Goal: Task Accomplishment & Management: Manage account settings

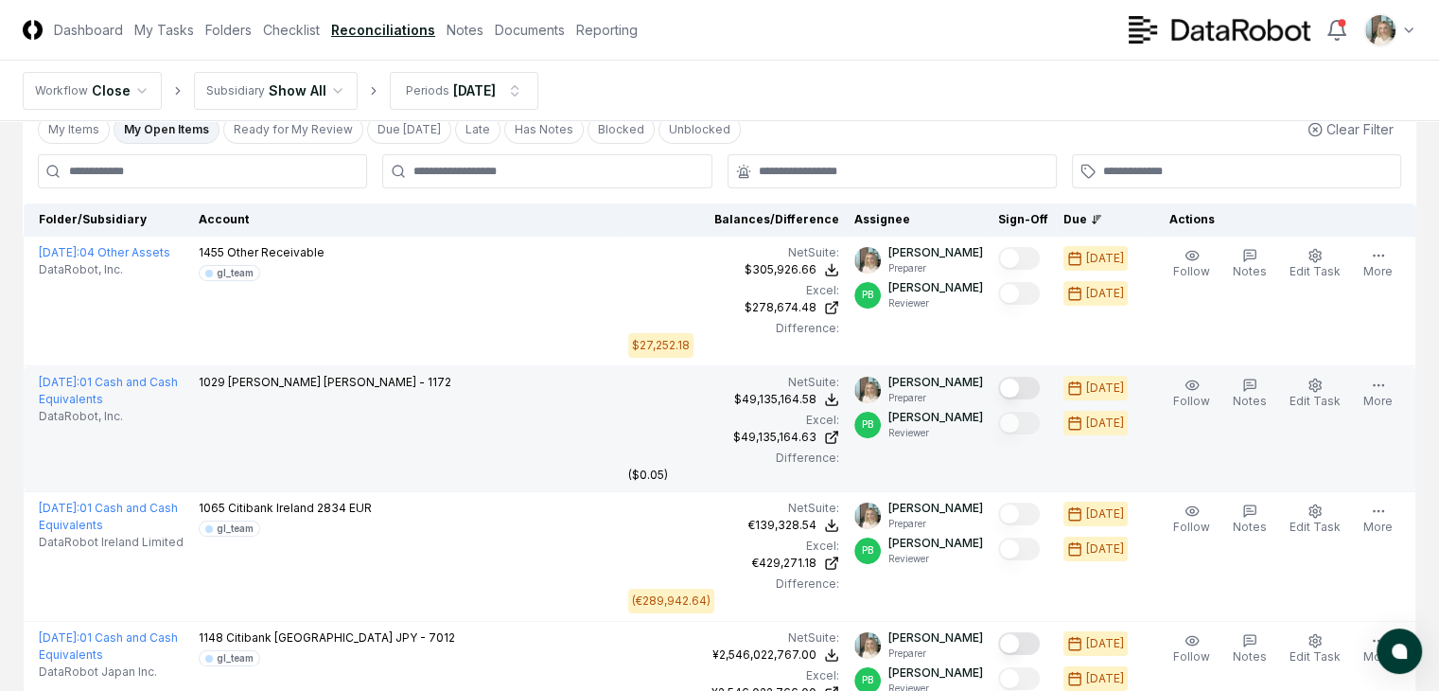
scroll to position [126, 0]
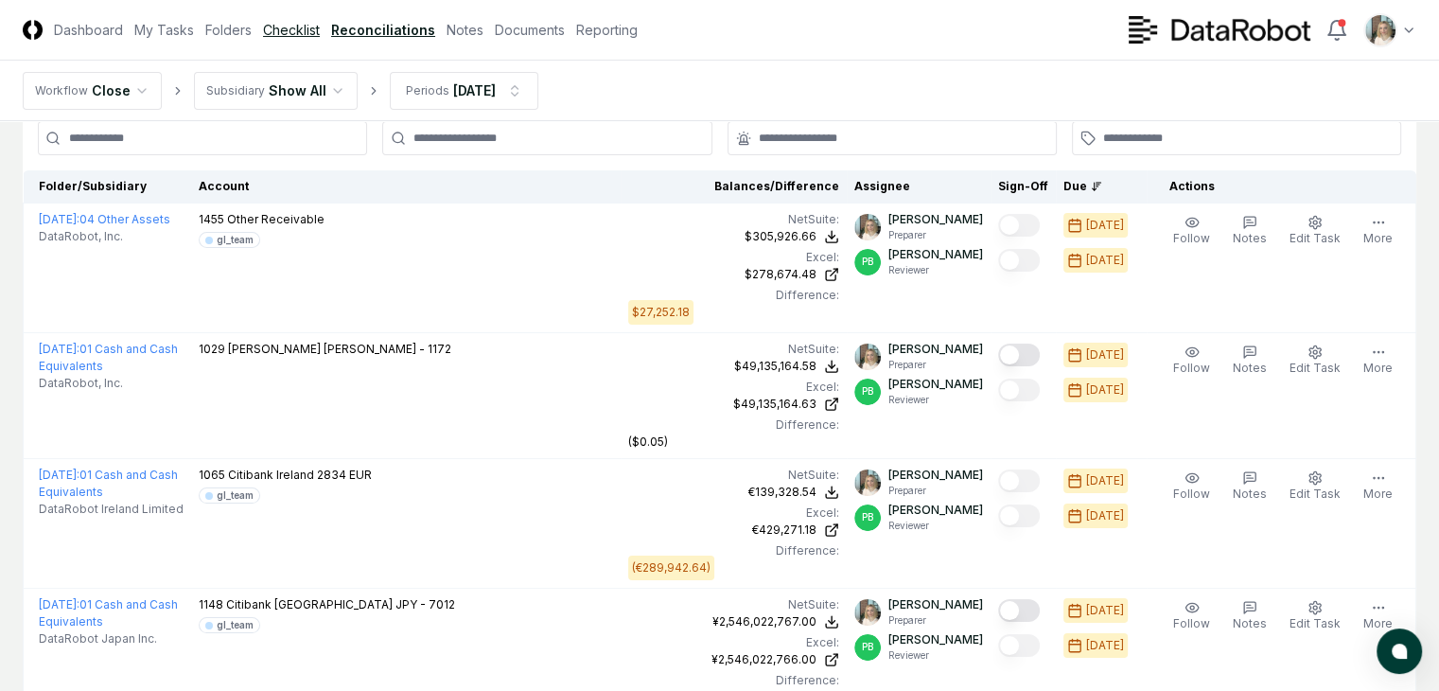
click at [320, 26] on link "Checklist" at bounding box center [291, 30] width 57 height 20
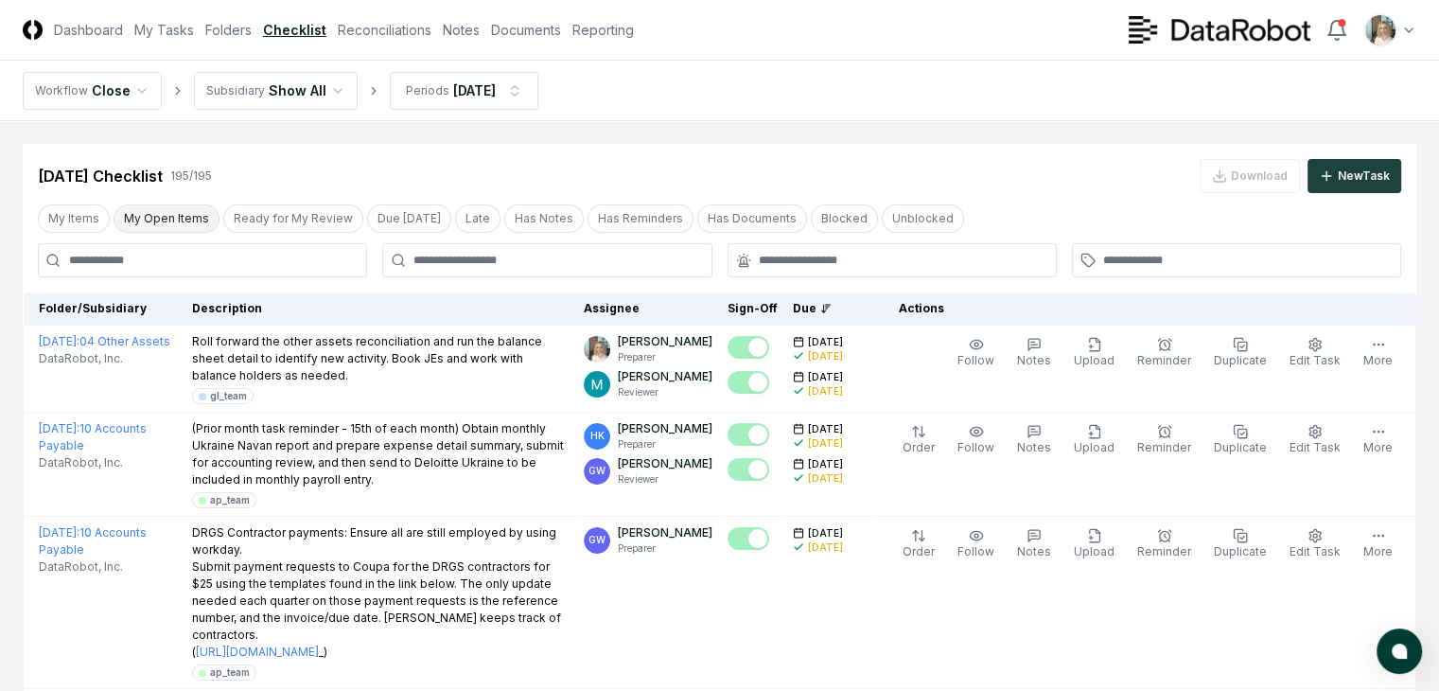
click at [174, 224] on button "My Open Items" at bounding box center [167, 218] width 106 height 28
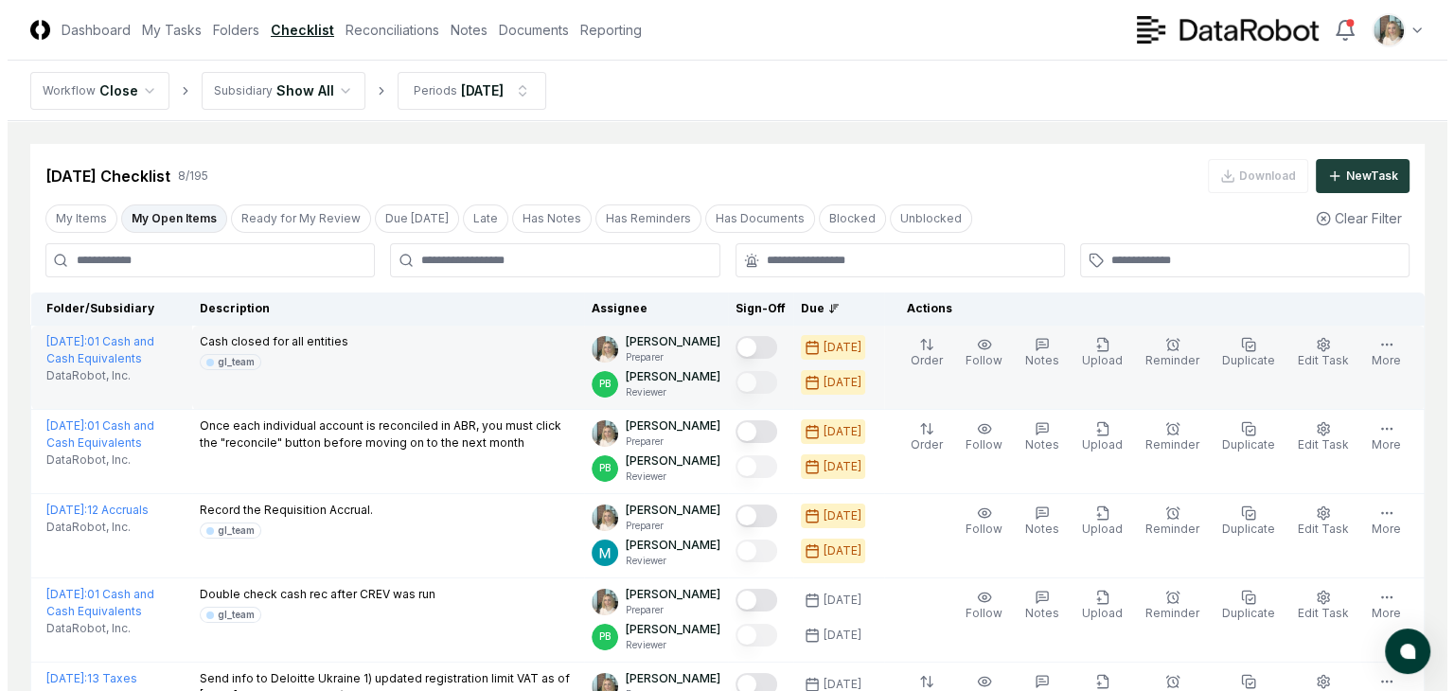
scroll to position [62, 0]
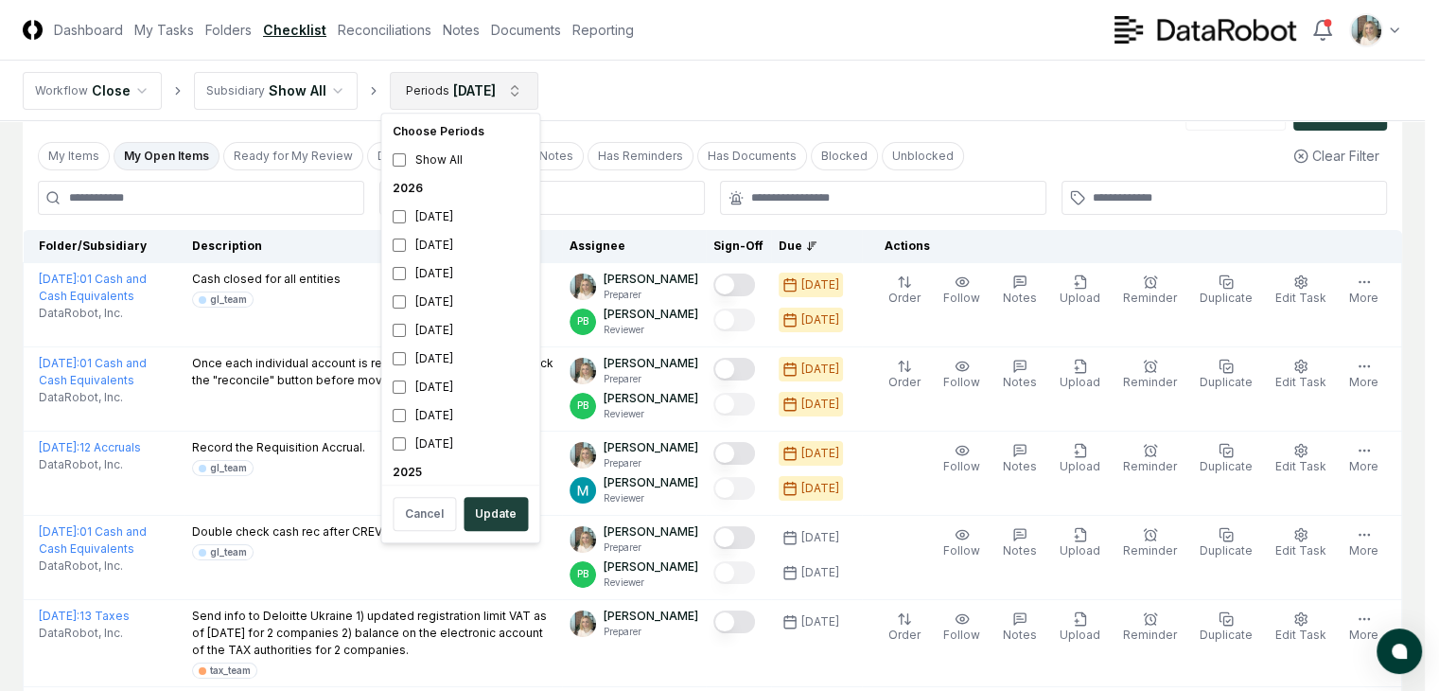
click at [507, 92] on html "CloseCore Dashboard My Tasks Folders Checklist Reconciliations Notes Documents …" at bounding box center [719, 507] width 1439 height 1138
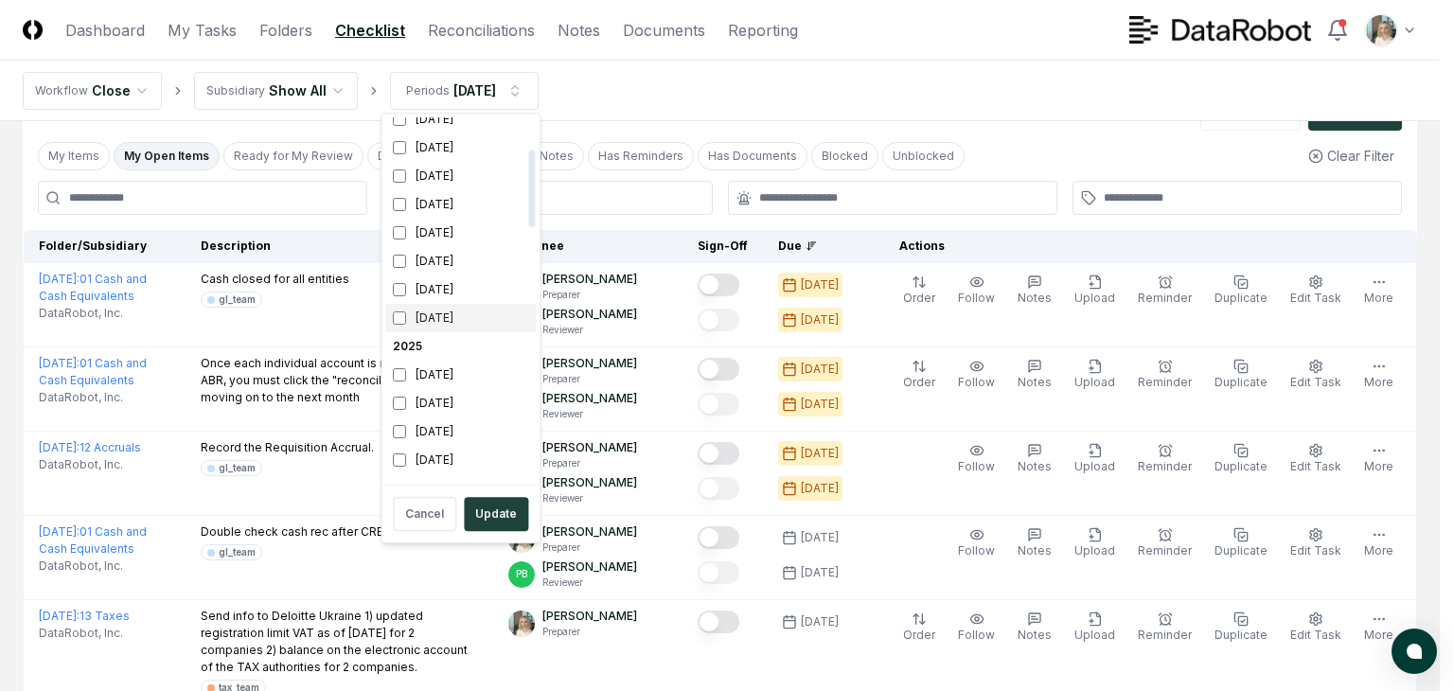
scroll to position [189, 0]
click at [416, 372] on div "[DATE]" at bounding box center [460, 368] width 150 height 28
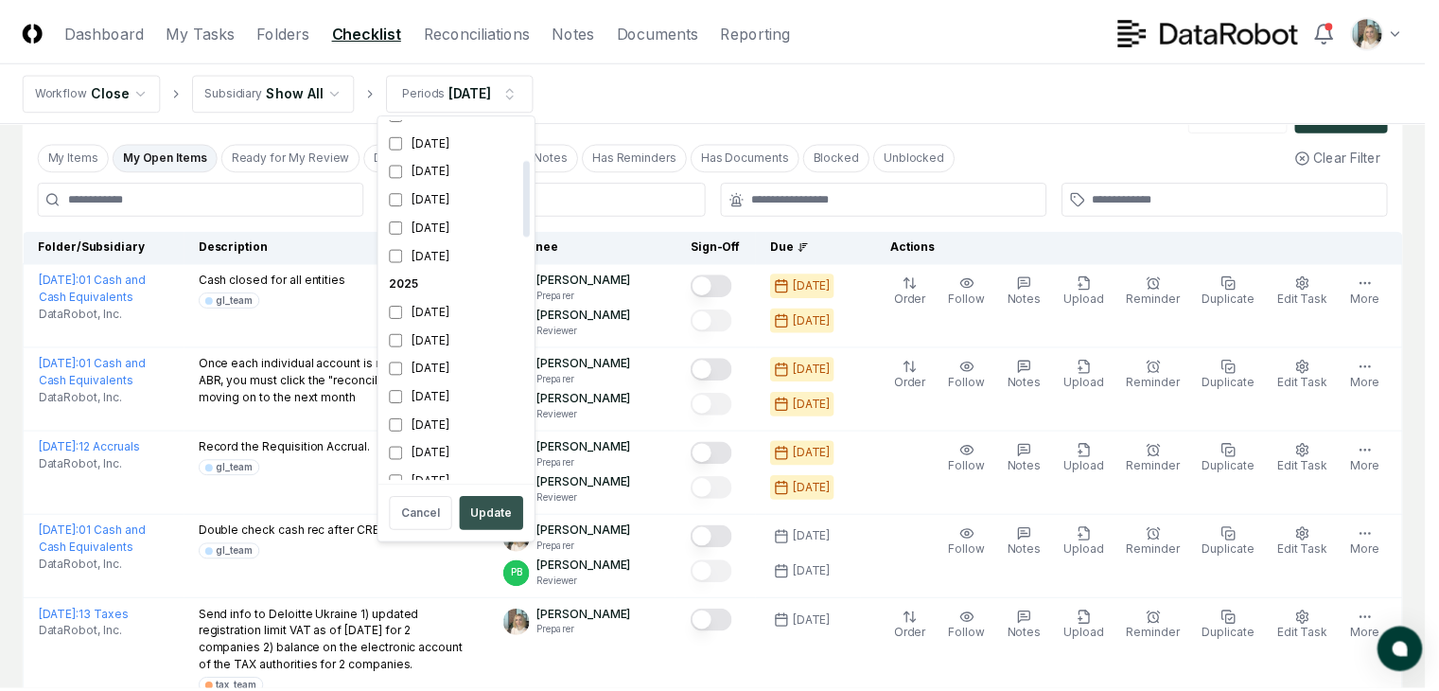
scroll to position [204, 0]
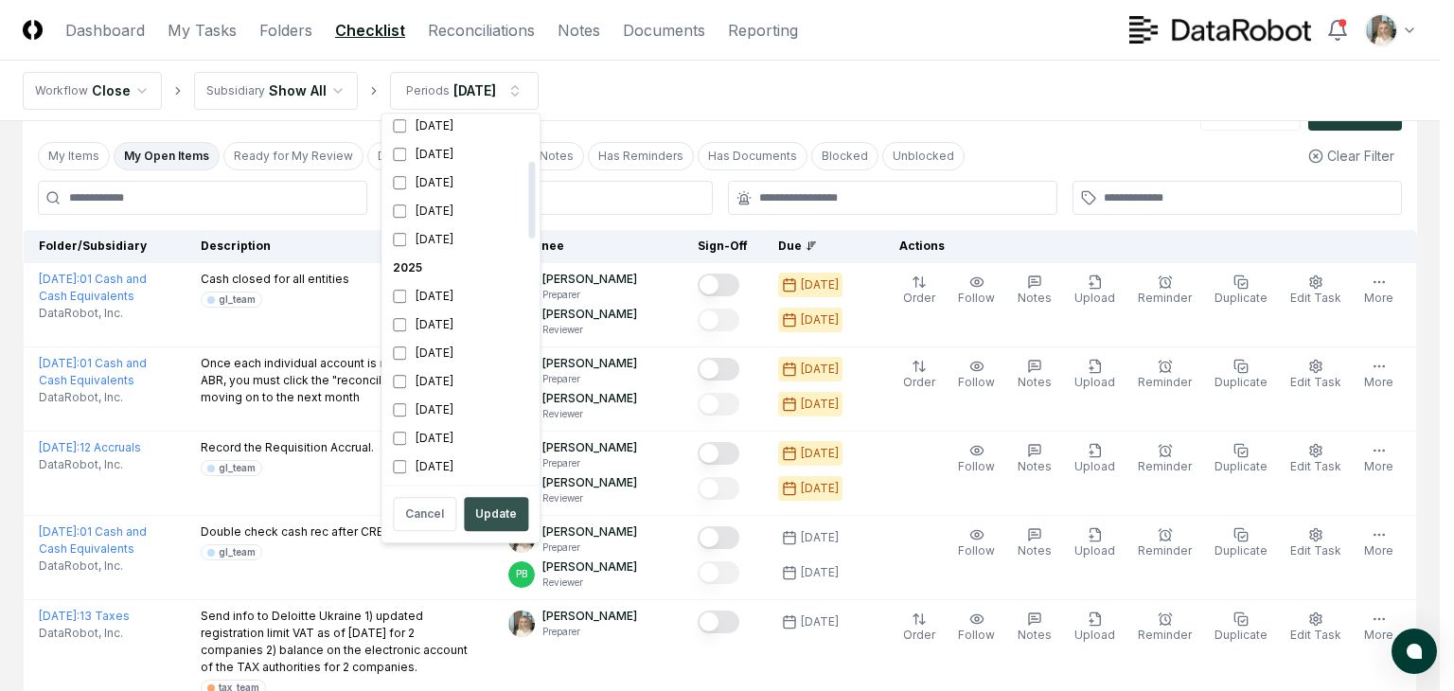
click at [488, 516] on button "Update" at bounding box center [496, 514] width 64 height 34
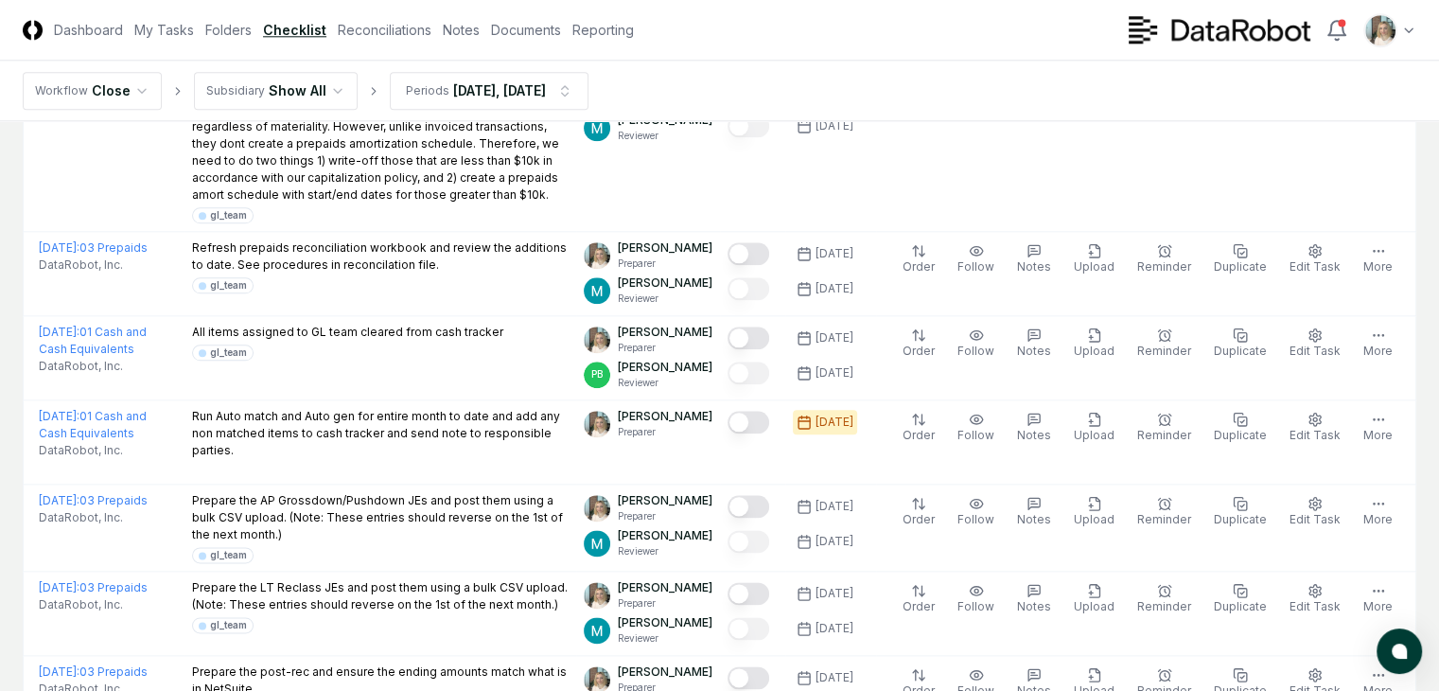
scroll to position [2208, 0]
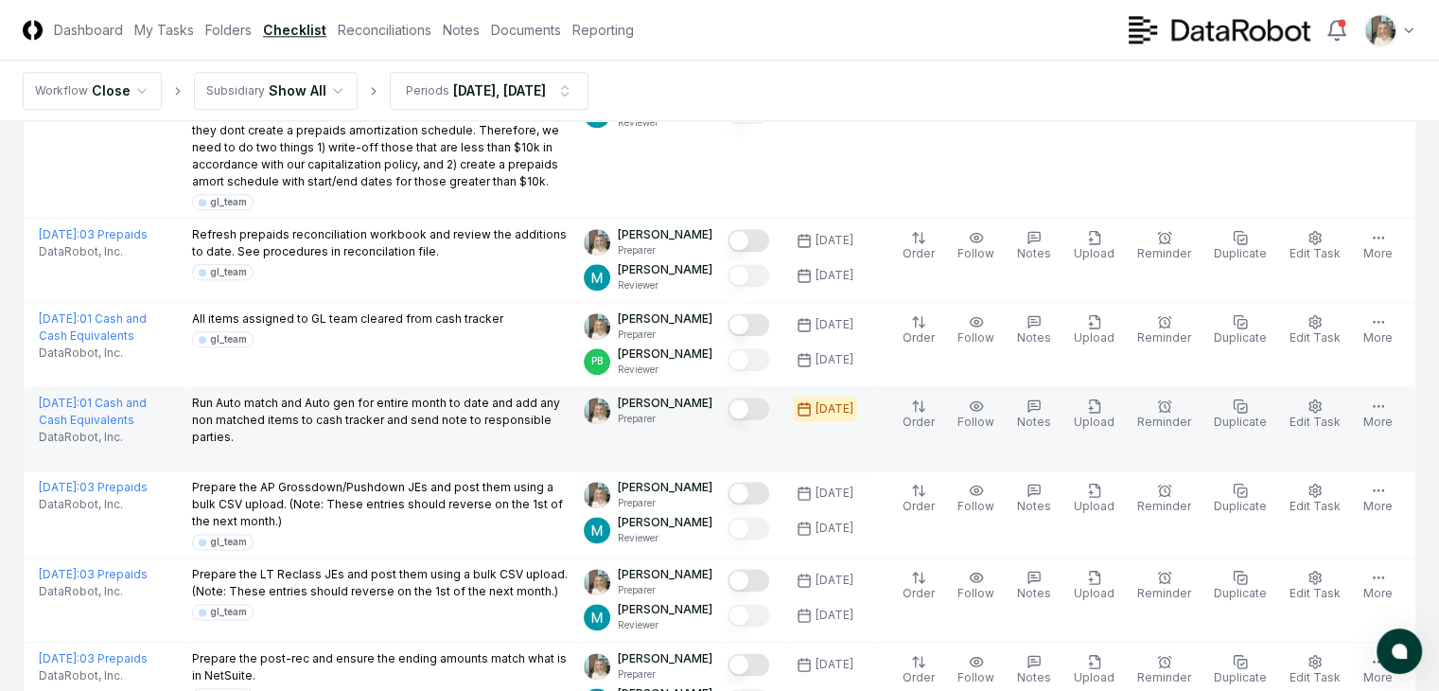
click at [749, 420] on button "Mark complete" at bounding box center [749, 408] width 42 height 23
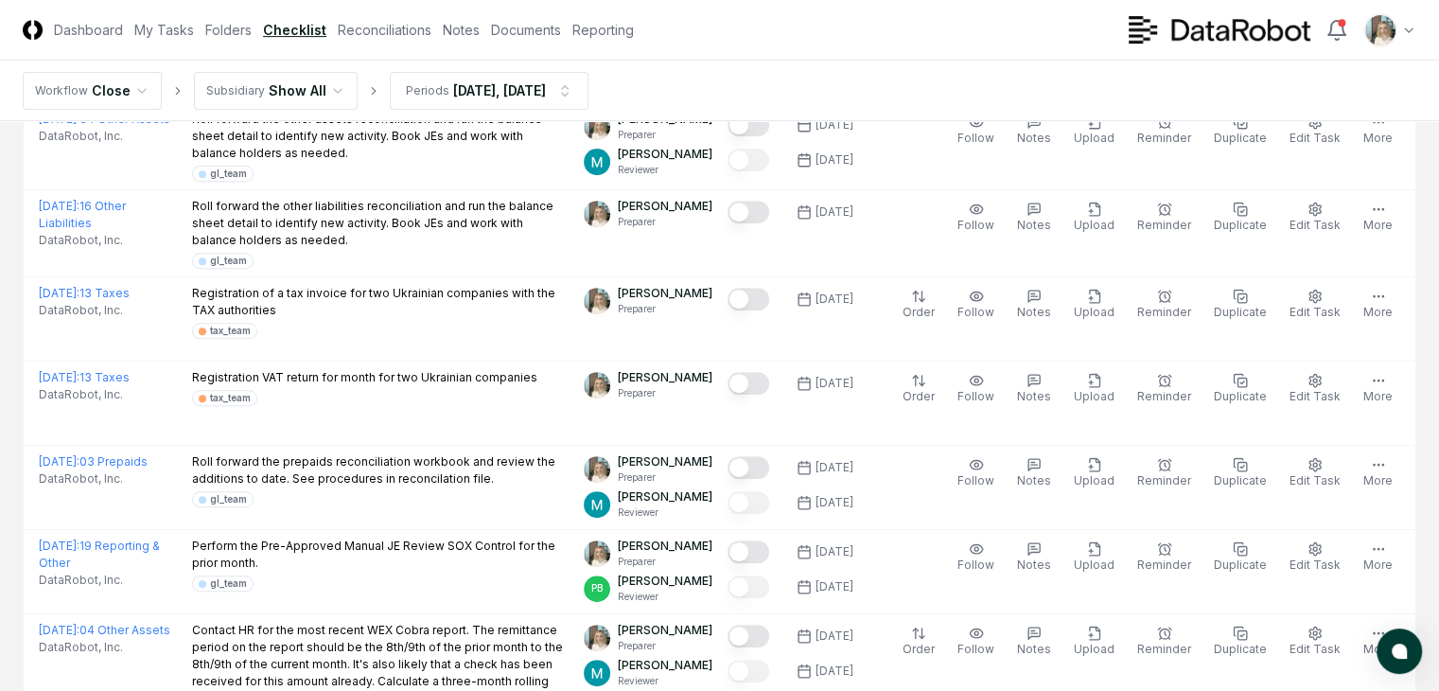
scroll to position [352, 0]
